Goal: Information Seeking & Learning: Learn about a topic

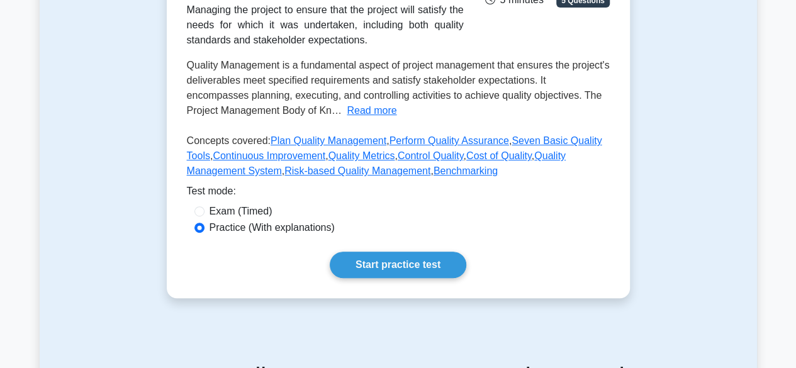
scroll to position [252, 0]
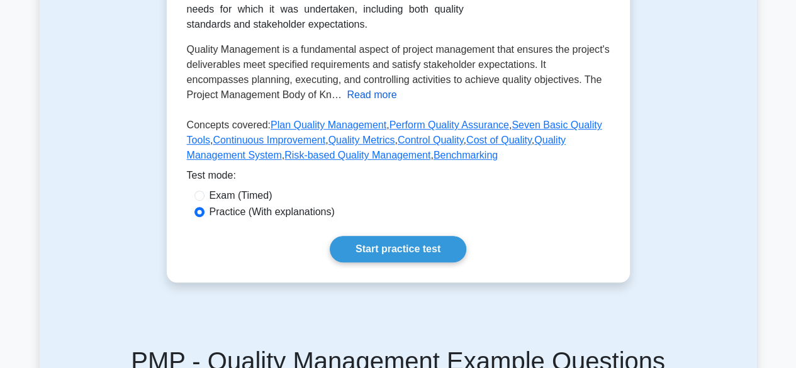
click at [367, 91] on button "Read more" at bounding box center [372, 94] width 50 height 15
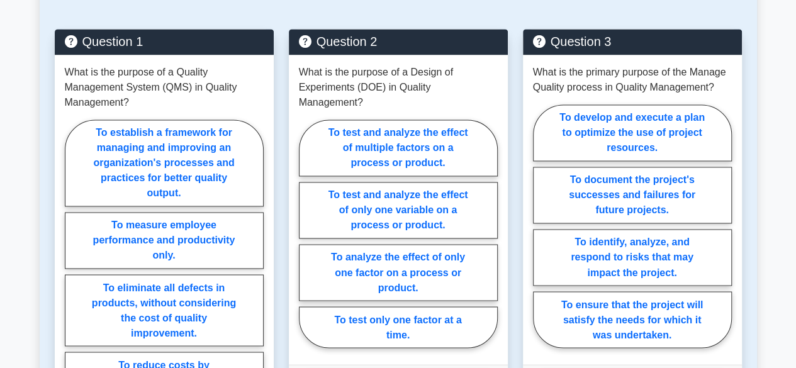
scroll to position [943, 0]
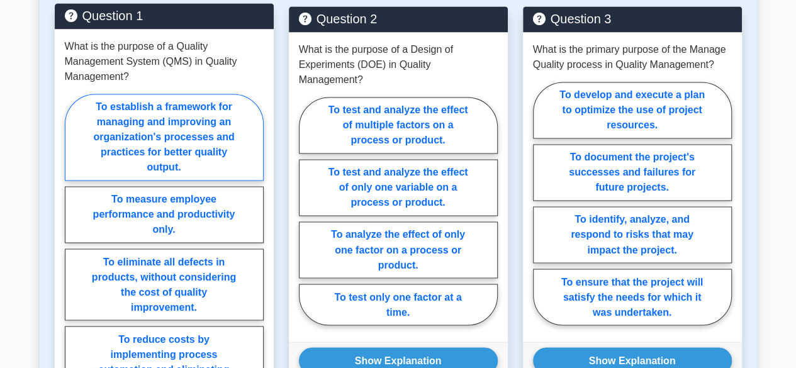
click at [162, 143] on label "To establish a framework for managing and improving an organization's processes…" at bounding box center [164, 137] width 199 height 87
click at [73, 245] on input "To establish a framework for managing and improving an organization's processes…" at bounding box center [69, 249] width 8 height 8
radio input "true"
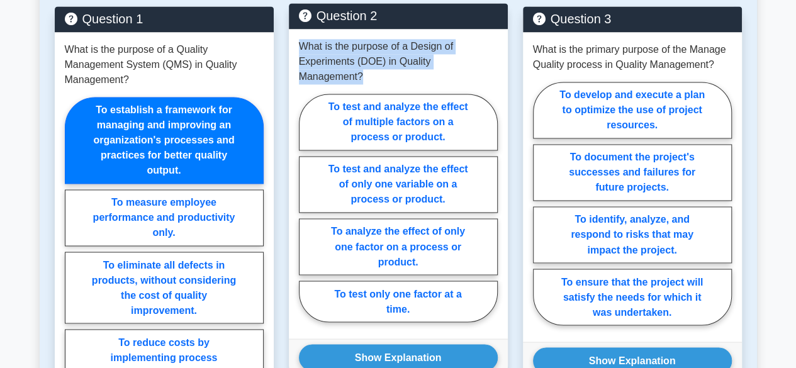
drag, startPoint x: 497, startPoint y: 58, endPoint x: 296, endPoint y: 48, distance: 201.5
click at [296, 48] on div "What is the purpose of a Design of Experiments (DOE) in Quality Management? To …" at bounding box center [398, 183] width 219 height 309
copy p "What is the purpose of a Design of Experiments (DOE) in Quality Management?"
click at [418, 94] on label "To test and analyze the effect of multiple factors on a process or product." at bounding box center [398, 122] width 199 height 57
click at [307, 208] on input "To test and analyze the effect of multiple factors on a process or product." at bounding box center [303, 212] width 8 height 8
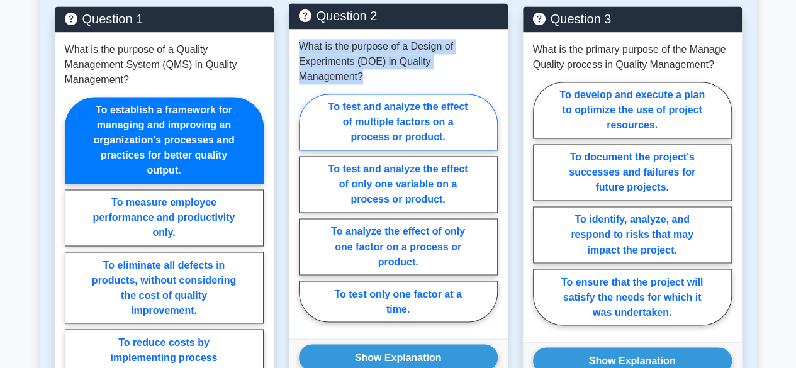
radio input "true"
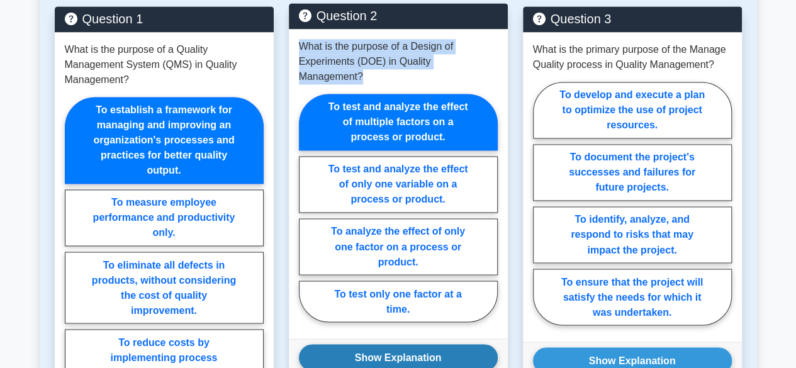
click at [425, 344] on button "Show Explanation" at bounding box center [398, 357] width 199 height 26
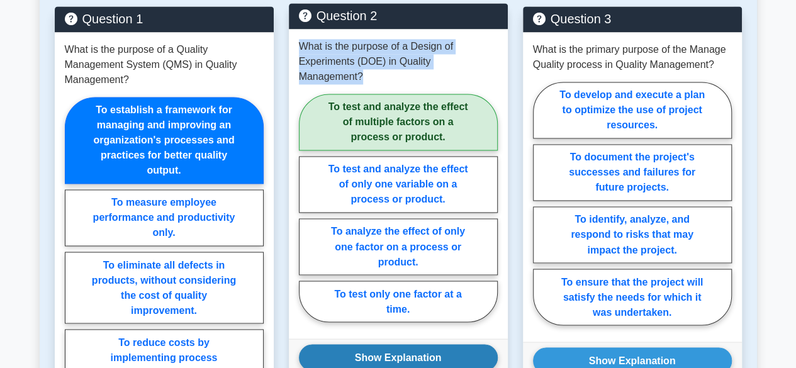
scroll to position [1195, 0]
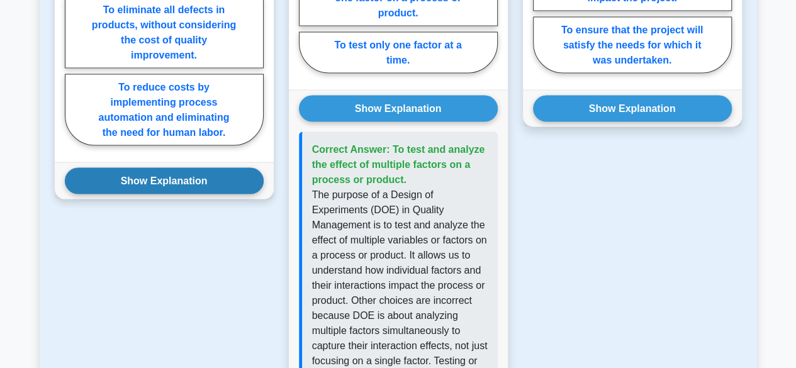
click at [135, 180] on button "Show Explanation" at bounding box center [164, 181] width 199 height 26
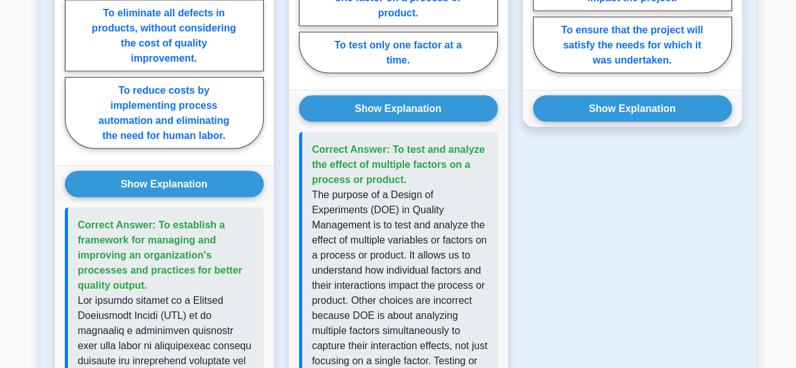
scroll to position [943, 0]
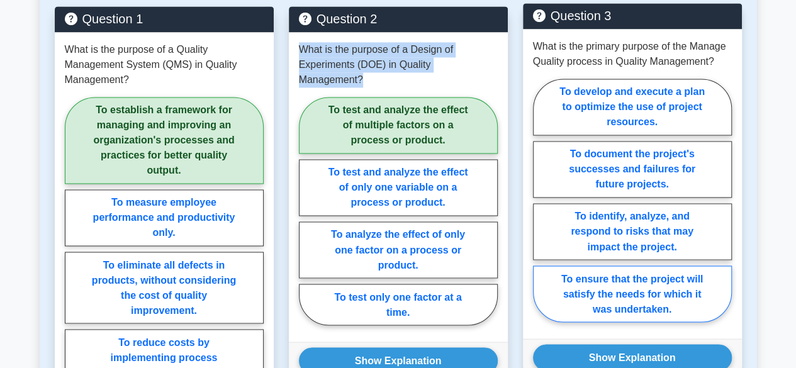
click at [675, 306] on label "To ensure that the project will satisfy the needs for which it was undertaken." at bounding box center [632, 293] width 199 height 57
click at [541, 208] on input "To ensure that the project will satisfy the needs for which it was undertaken." at bounding box center [537, 204] width 8 height 8
radio input "true"
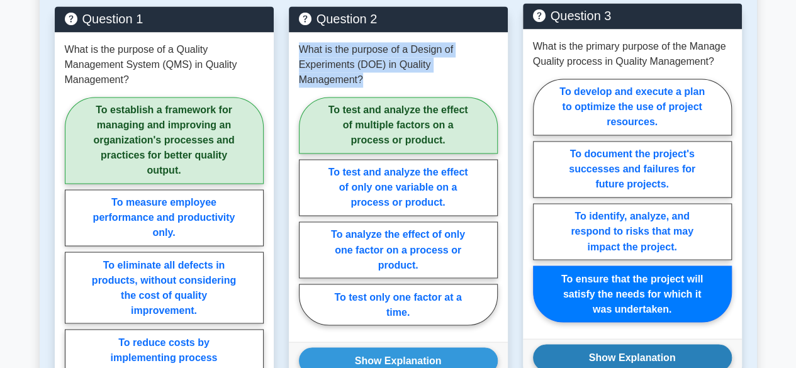
click at [660, 350] on button "Show Explanation" at bounding box center [632, 357] width 199 height 26
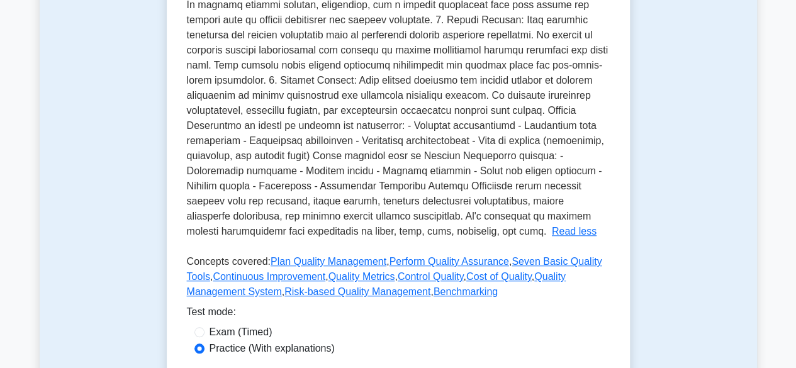
scroll to position [0, 0]
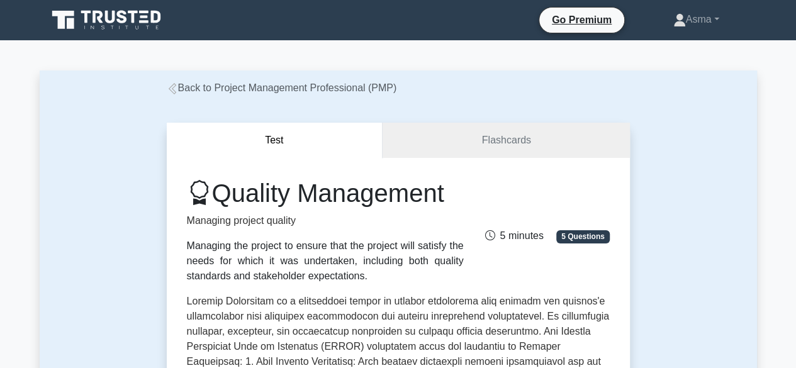
click at [381, 152] on button "Test" at bounding box center [275, 141] width 216 height 36
click at [405, 145] on link "Flashcards" at bounding box center [505, 141] width 247 height 36
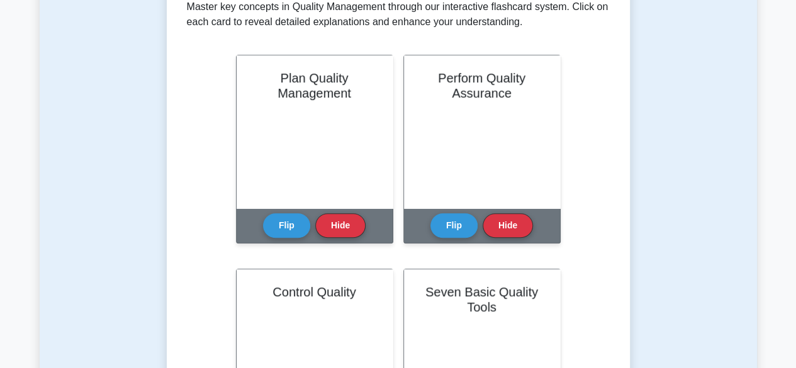
scroll to position [377, 0]
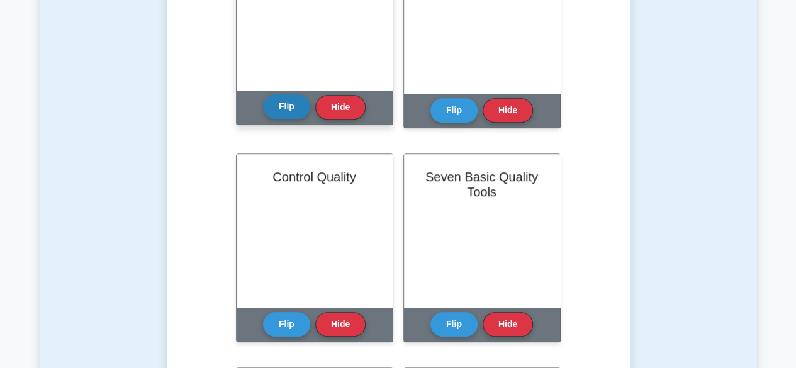
click at [279, 111] on button "Flip" at bounding box center [286, 106] width 47 height 25
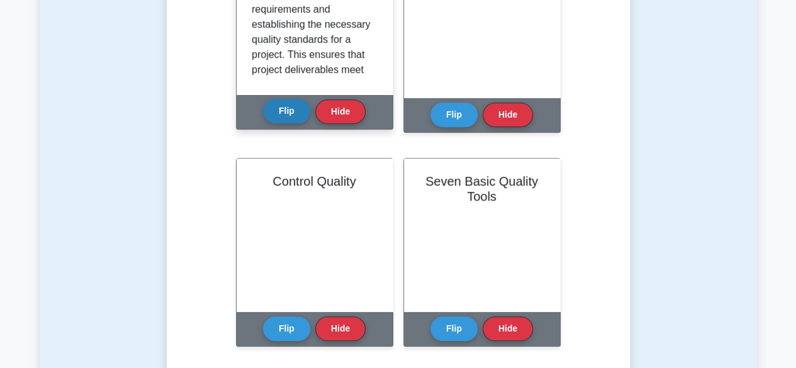
scroll to position [252, 0]
